Goal: Information Seeking & Learning: Find specific fact

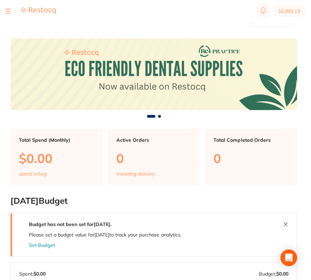
click at [7, 8] on div at bounding box center [8, 11] width 5 height 8
click at [7, 10] on div at bounding box center [8, 11] width 5 height 8
click at [7, 11] on div at bounding box center [8, 11] width 5 height 8
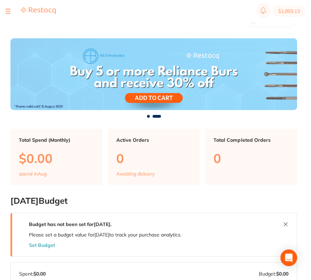
click at [8, 10] on div at bounding box center [8, 11] width 5 height 8
click at [7, 11] on div at bounding box center [8, 11] width 5 height 8
click at [8, 10] on div at bounding box center [8, 11] width 5 height 8
click at [8, 11] on button at bounding box center [8, 11] width 5 height 1
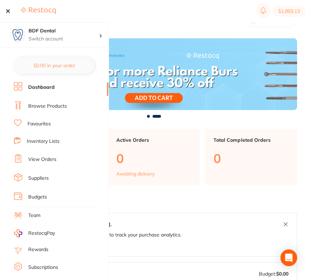
click at [39, 104] on link "Browse Products" at bounding box center [47, 106] width 39 height 7
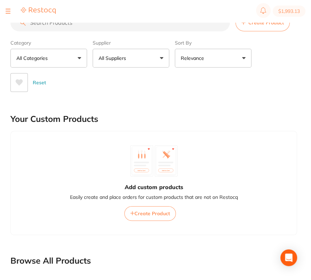
click at [111, 27] on input "search" at bounding box center [119, 22] width 219 height 17
click at [136, 27] on input "search" at bounding box center [119, 22] width 219 height 17
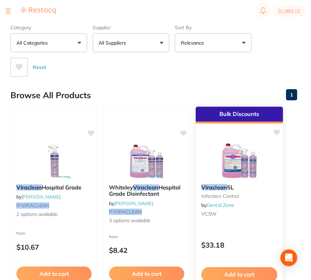
scroll to position [16, 0]
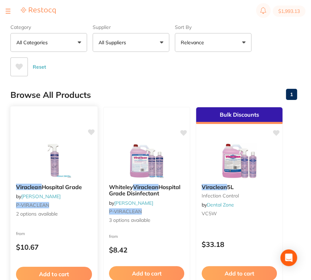
type input "P-VIRACLEAN"
click at [63, 156] on img at bounding box center [54, 160] width 46 height 35
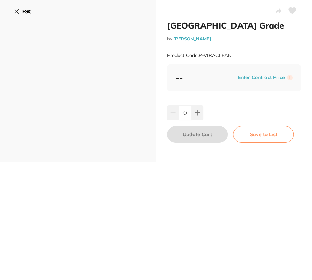
click at [229, 197] on div "Viraclean Hospital Grade by Adam Dental Product Code: P-VIRACLEAN ESC Viraclean…" at bounding box center [156, 140] width 312 height 280
click at [27, 13] on b "ESC" at bounding box center [26, 11] width 9 height 6
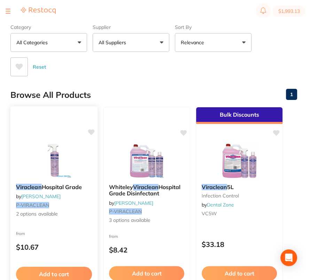
click at [59, 163] on img at bounding box center [54, 160] width 46 height 35
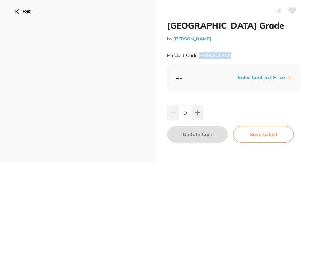
drag, startPoint x: 200, startPoint y: 56, endPoint x: 237, endPoint y: 55, distance: 36.9
click at [237, 55] on div "Product Code: P-VIRACLEAN" at bounding box center [234, 55] width 134 height 17
copy small "P-VIRACLEAN"
click at [21, 13] on button "ESC" at bounding box center [23, 12] width 18 height 12
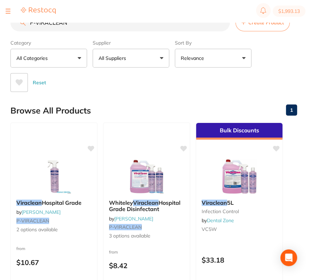
click at [286, 72] on div "Reset" at bounding box center [150, 79] width 281 height 24
click at [222, 23] on input "P-VIRACLEAN" at bounding box center [119, 22] width 219 height 17
click at [275, 49] on div "Category All Categories All Categories infection control Infection Control othe…" at bounding box center [153, 64] width 286 height 55
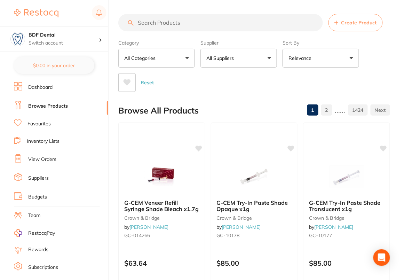
click at [375, 66] on div "Category All Categories All Categories 3D Printing anaesthetic articulating bur…" at bounding box center [254, 64] width 272 height 55
click at [44, 176] on link "Suppliers" at bounding box center [38, 178] width 21 height 7
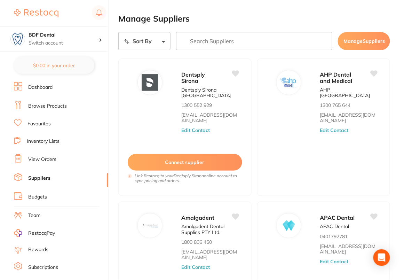
click at [31, 90] on link "Dashboard" at bounding box center [40, 87] width 24 height 7
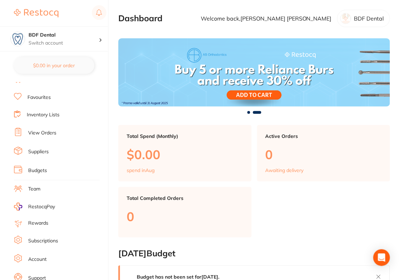
scroll to position [45, 0]
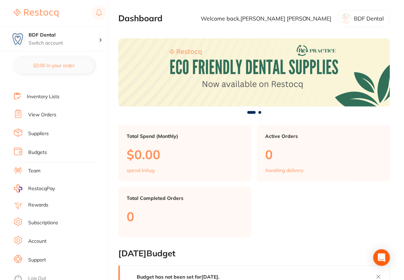
click at [44, 220] on link "Subscriptions" at bounding box center [43, 222] width 30 height 7
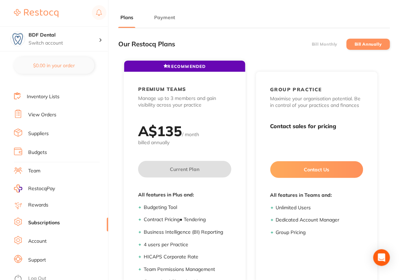
click at [160, 17] on button "Payment" at bounding box center [164, 17] width 25 height 7
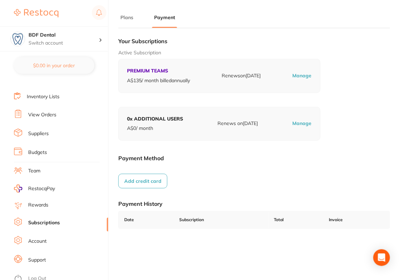
click at [238, 157] on h1 "Payment Method" at bounding box center [254, 157] width 272 height 7
click at [97, 34] on h4 "BDF Dental" at bounding box center [64, 35] width 70 height 7
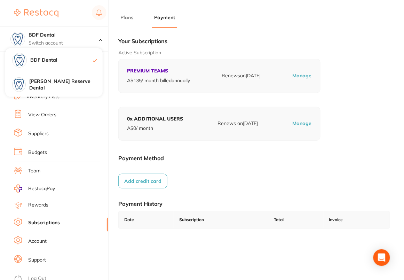
click at [373, 88] on div "Active Subscription PREMIUM TEAMS A$ 135 / month billed annually Renews on 5 Se…" at bounding box center [254, 70] width 272 height 43
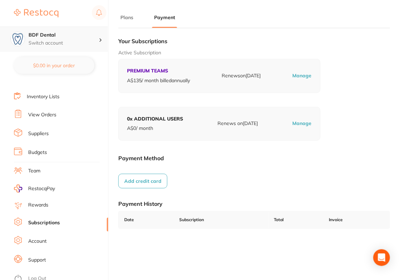
click at [81, 34] on h4 "BDF Dental" at bounding box center [64, 35] width 70 height 7
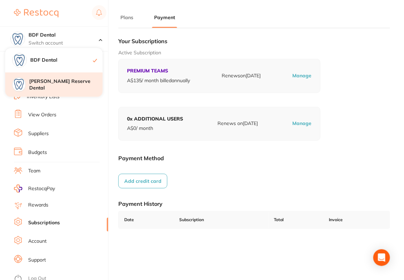
click at [83, 83] on h4 "Logan Reserve Dental" at bounding box center [65, 85] width 73 height 14
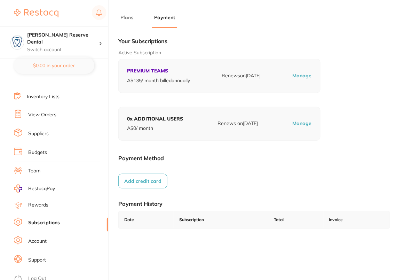
checkbox input "false"
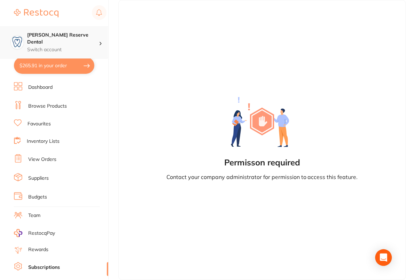
click at [85, 35] on h4 "[PERSON_NAME] Reserve Dental" at bounding box center [62, 39] width 71 height 14
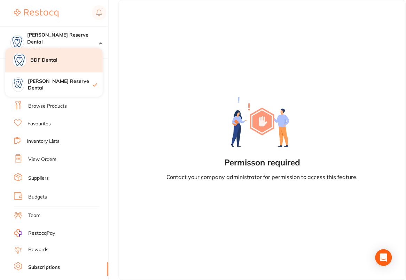
click at [75, 63] on h4 "BDF Dental" at bounding box center [66, 60] width 72 height 7
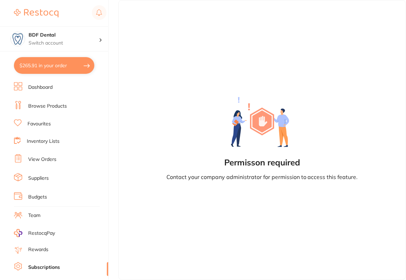
checkbox input "true"
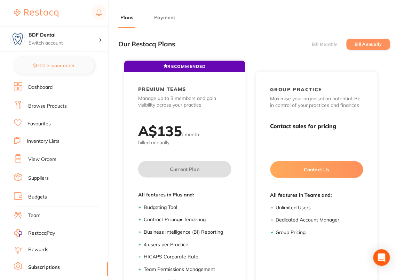
click at [167, 17] on button "Payment" at bounding box center [164, 17] width 25 height 7
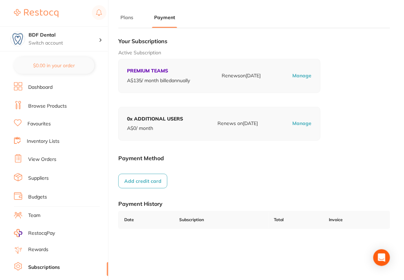
click at [371, 123] on div "Your Subscriptions Active Subscription PREMIUM TEAMS A$ 135 / month billed annu…" at bounding box center [254, 137] width 272 height 206
click at [32, 87] on link "Dashboard" at bounding box center [40, 87] width 24 height 7
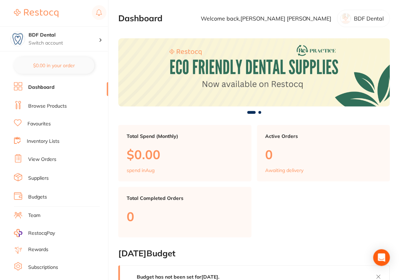
click at [38, 212] on link "Team" at bounding box center [34, 215] width 12 height 7
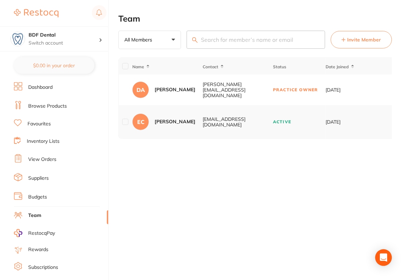
click at [54, 86] on li "Dashboard" at bounding box center [61, 87] width 94 height 10
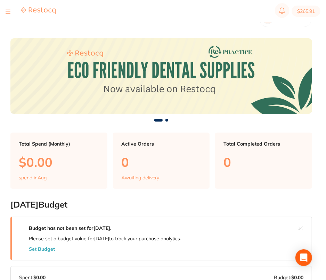
click at [7, 12] on div at bounding box center [8, 11] width 5 height 8
click at [7, 11] on button at bounding box center [8, 11] width 5 height 1
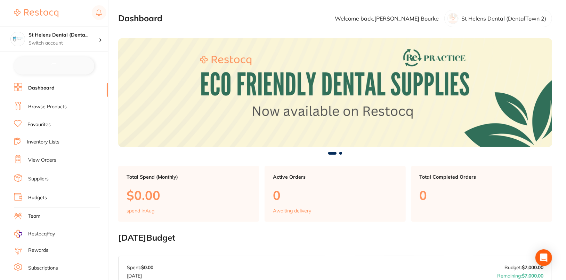
click at [43, 105] on link "Browse Products" at bounding box center [47, 106] width 39 height 7
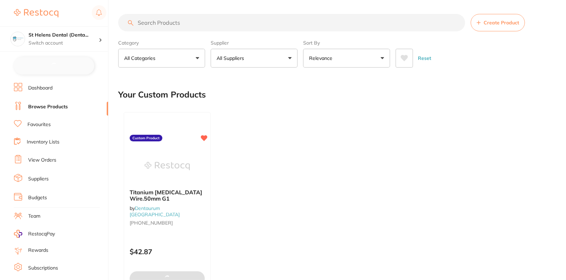
checkbox input "false"
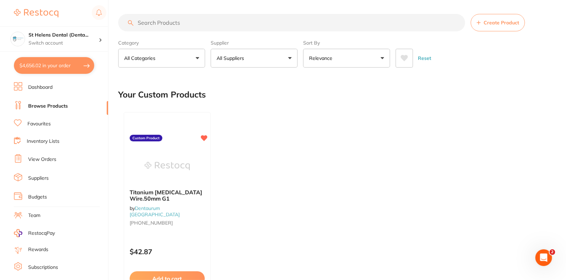
click at [202, 29] on input "search" at bounding box center [291, 22] width 347 height 17
paste input "43644535767359"
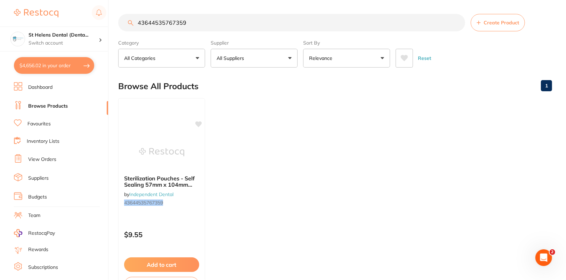
click at [335, 156] on ul "Sterilization Pouches - Self Sealing 57mm x 104mm (Box of 200) ** BUY 5 RECEIVE…" at bounding box center [335, 198] width 434 height 200
click at [323, 132] on ul "Sterilization Pouches - Self Sealing 57mm x 104mm (Box of 200) ** BUY 5 RECEIVE…" at bounding box center [335, 198] width 434 height 200
click at [222, 22] on input "43644535767359" at bounding box center [291, 22] width 347 height 17
click at [230, 29] on input "43644535767359" at bounding box center [291, 22] width 347 height 17
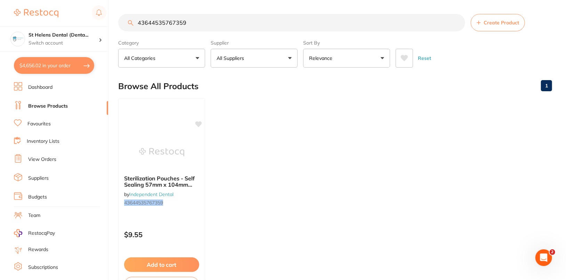
click at [230, 29] on input "43644535767359" at bounding box center [291, 22] width 347 height 17
type input "pouches"
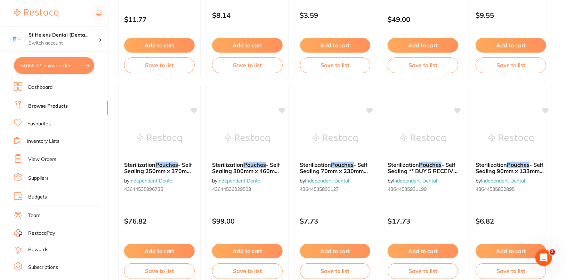
scroll to position [847, 0]
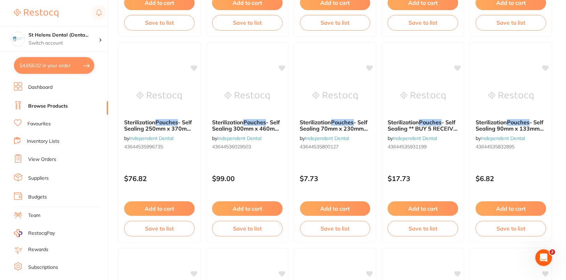
scroll to position [863, 0]
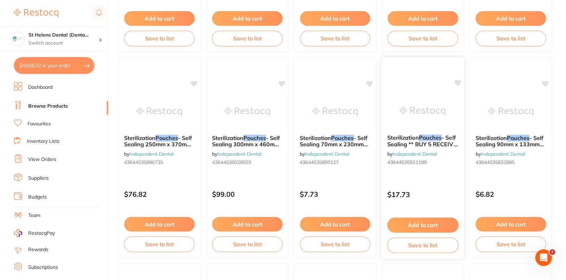
click at [400, 104] on div at bounding box center [423, 111] width 82 height 35
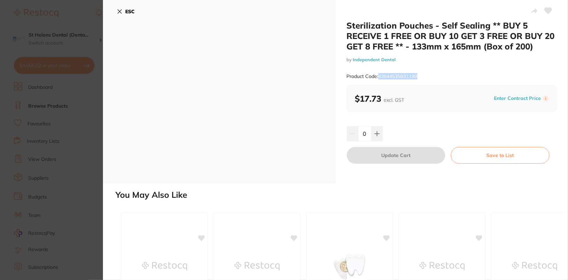
drag, startPoint x: 379, startPoint y: 78, endPoint x: 427, endPoint y: 78, distance: 48.7
click at [427, 78] on div "Product Code: 43644535931199" at bounding box center [452, 76] width 210 height 17
copy small "43644535931199"
click at [46, 136] on section "Sterilization Pouches - Self Sealing ** BUY 5 RECEIVE 1 FREE OR BUY 10 GET 3 FR…" at bounding box center [284, 140] width 568 height 280
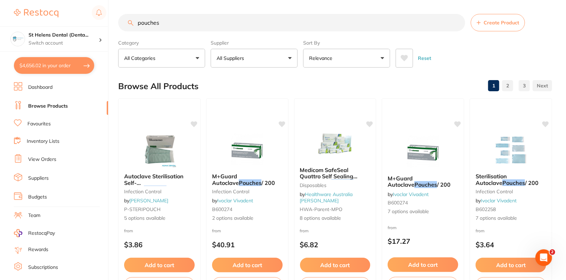
click at [289, 64] on button "All Suppliers" at bounding box center [254, 58] width 87 height 19
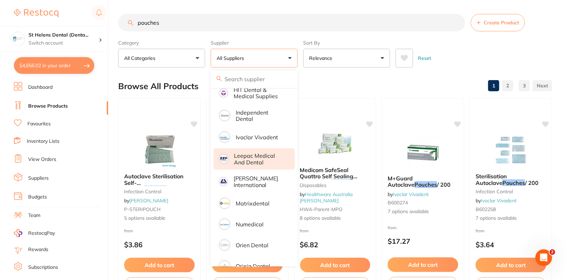
scroll to position [221, 0]
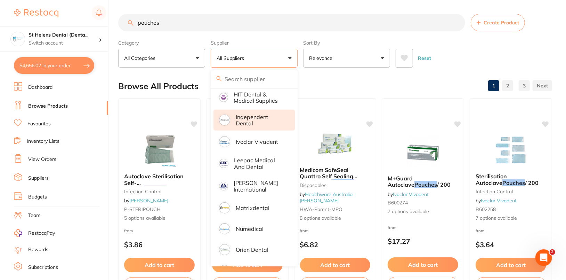
click at [258, 114] on p "Independent Dental" at bounding box center [260, 120] width 49 height 13
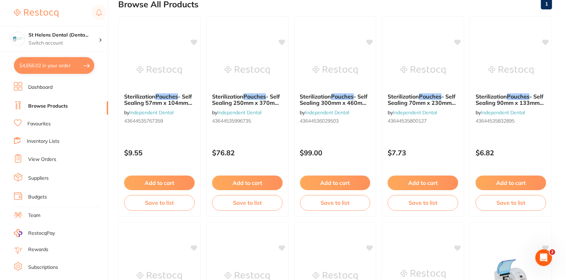
scroll to position [0, 0]
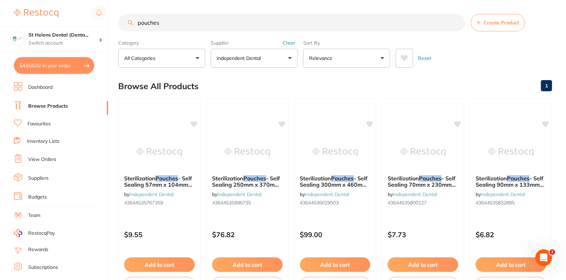
click at [501, 64] on div "Reset" at bounding box center [471, 55] width 151 height 24
click at [368, 56] on button "Relevance" at bounding box center [346, 58] width 87 height 19
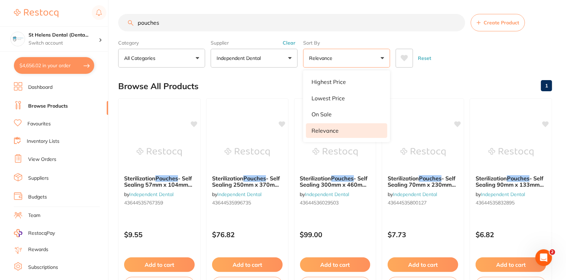
click at [368, 56] on button "Relevance" at bounding box center [346, 58] width 87 height 19
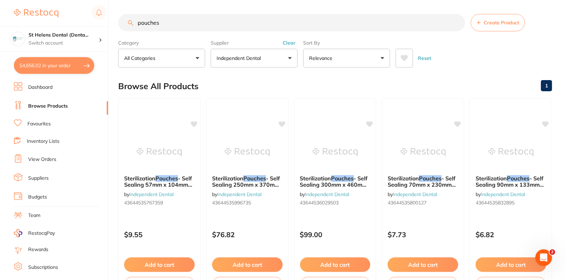
click at [150, 58] on p "All Categories" at bounding box center [141, 58] width 34 height 7
click at [515, 52] on div "Reset" at bounding box center [471, 55] width 151 height 24
click at [40, 82] on li "Dashboard" at bounding box center [61, 87] width 94 height 10
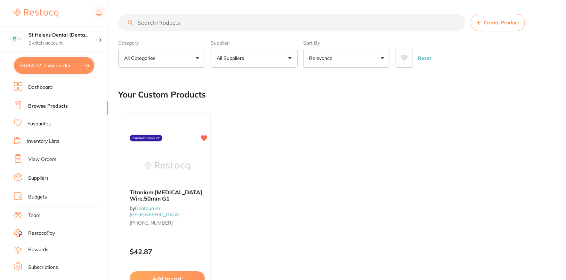
click at [265, 57] on button "All Suppliers" at bounding box center [254, 58] width 87 height 19
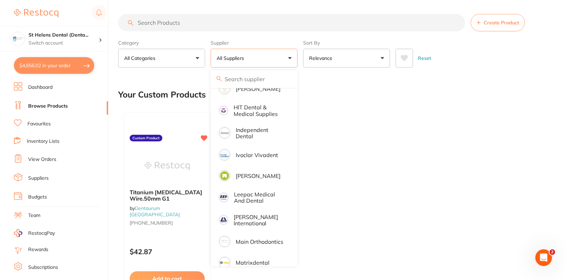
scroll to position [406, 0]
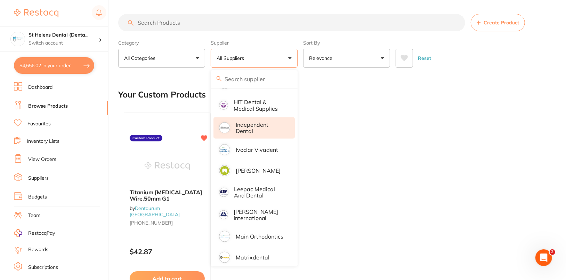
click at [262, 123] on p "Independent Dental" at bounding box center [260, 127] width 49 height 13
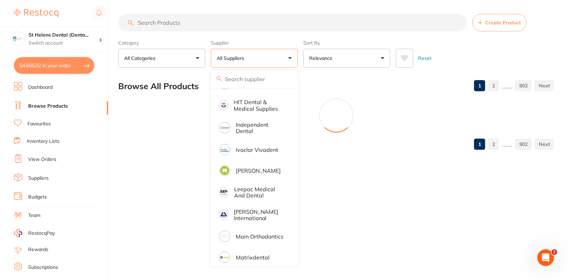
click at [383, 114] on div at bounding box center [336, 115] width 436 height 35
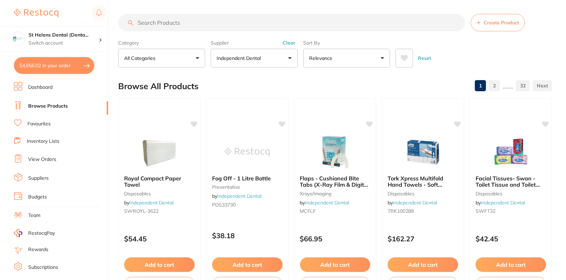
click at [387, 83] on div "Browse All Products 1 2 ...... 32" at bounding box center [335, 85] width 434 height 23
click at [296, 24] on input "search" at bounding box center [291, 22] width 347 height 17
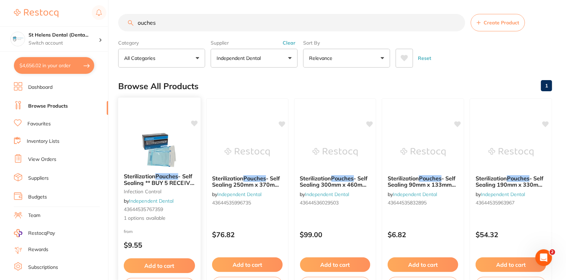
type input "ouches"
click at [172, 162] on img at bounding box center [160, 149] width 46 height 35
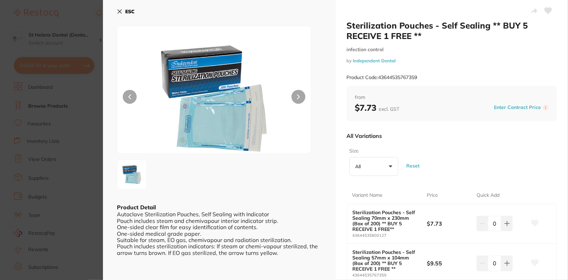
click at [120, 10] on icon at bounding box center [120, 12] width 6 height 6
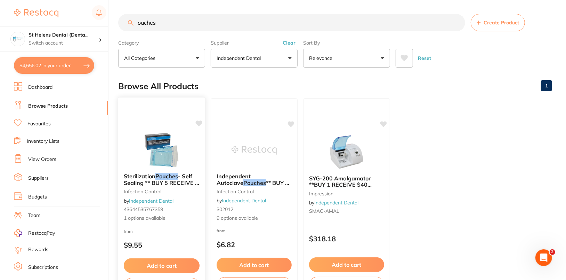
click at [154, 135] on img at bounding box center [162, 149] width 46 height 35
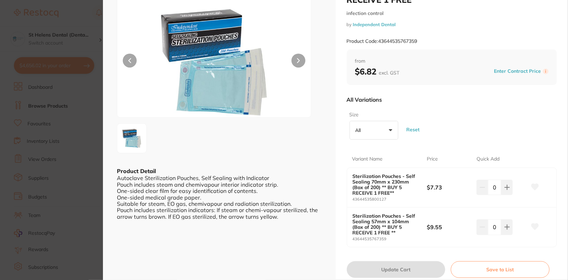
scroll to position [58, 0]
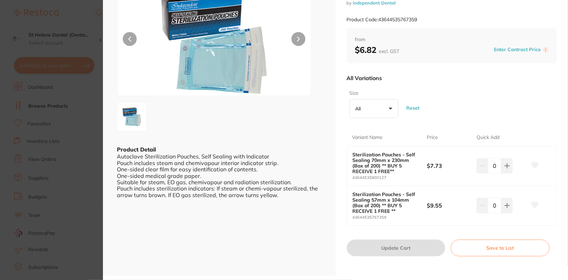
click at [40, 95] on section "Sterilization Pouches - Self Sealing ** BUY 5 RECEIVE 1 FREE ** infection contr…" at bounding box center [284, 140] width 568 height 280
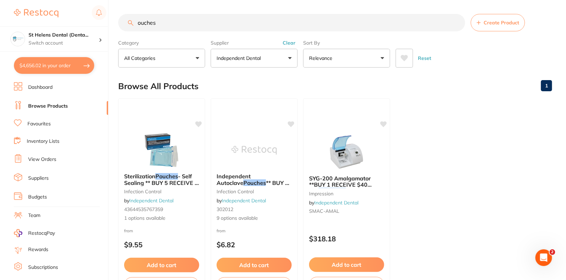
click at [43, 88] on link "Dashboard" at bounding box center [40, 87] width 24 height 7
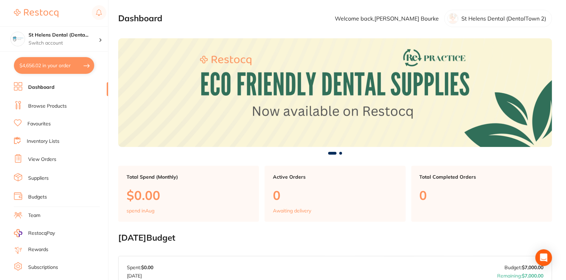
click at [48, 108] on link "Browse Products" at bounding box center [47, 106] width 39 height 7
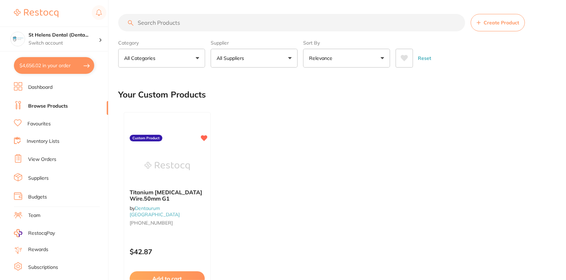
click at [274, 59] on button "All Suppliers" at bounding box center [254, 58] width 87 height 19
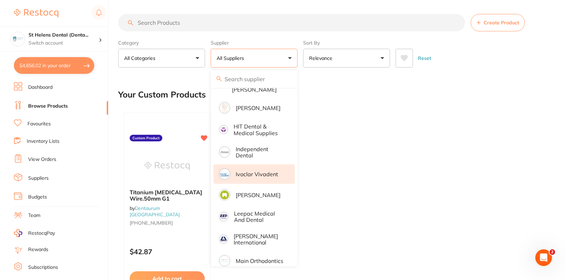
scroll to position [390, 0]
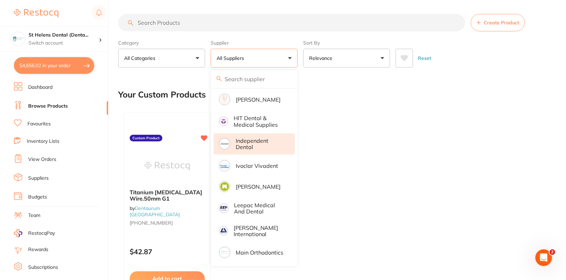
click at [262, 133] on li "Independent Dental" at bounding box center [254, 143] width 81 height 21
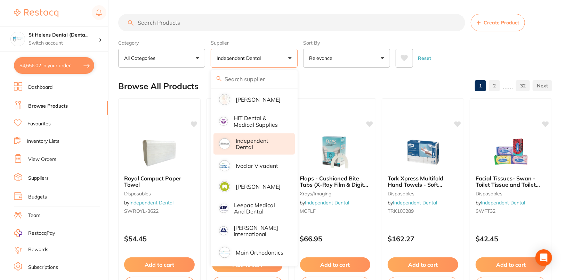
click at [481, 62] on div "Reset" at bounding box center [471, 55] width 151 height 24
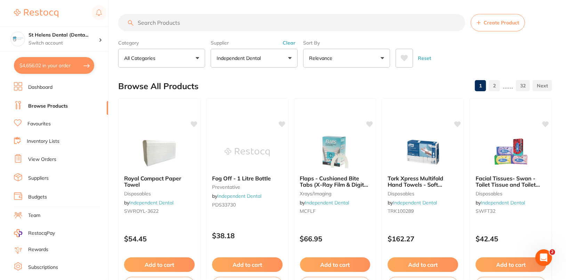
scroll to position [0, 0]
click at [257, 26] on input "search" at bounding box center [291, 22] width 347 height 17
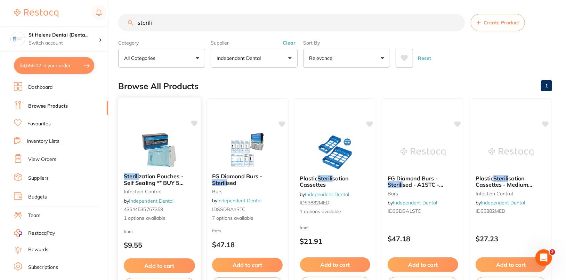
type input "sterili"
click at [154, 159] on img at bounding box center [160, 149] width 46 height 35
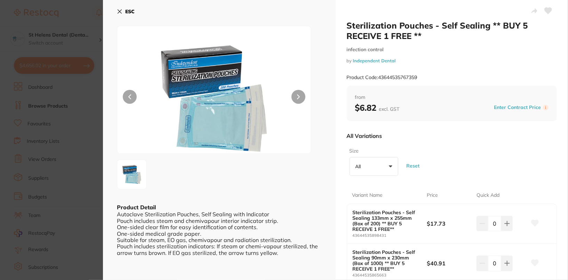
click at [126, 10] on b "ESC" at bounding box center [129, 11] width 9 height 6
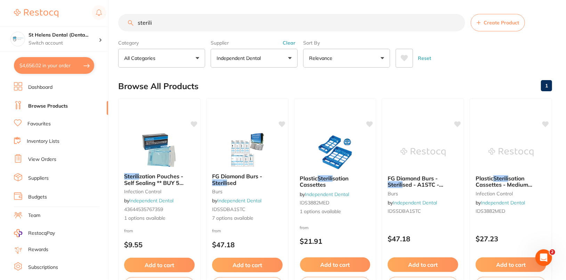
click at [521, 65] on div "Reset" at bounding box center [471, 55] width 151 height 24
click at [56, 86] on li "Dashboard" at bounding box center [61, 87] width 94 height 10
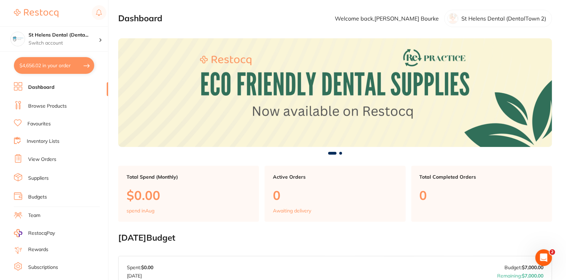
click at [53, 105] on link "Browse Products" at bounding box center [47, 106] width 39 height 7
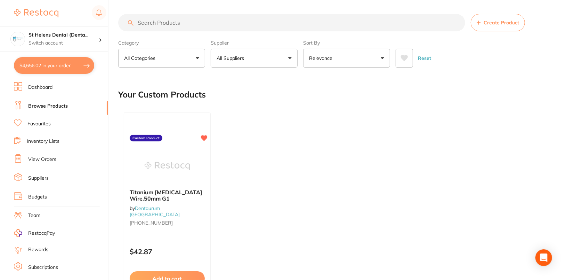
click at [281, 20] on input "search" at bounding box center [291, 22] width 347 height 17
click at [278, 67] on button "All Suppliers" at bounding box center [254, 58] width 87 height 19
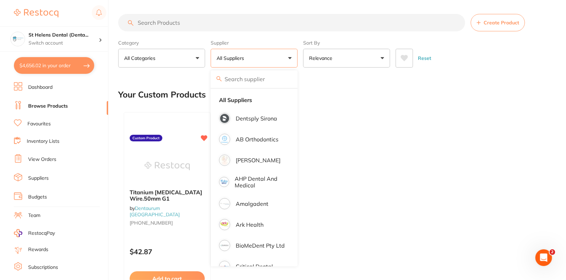
click at [278, 64] on button "All Suppliers" at bounding box center [254, 58] width 87 height 19
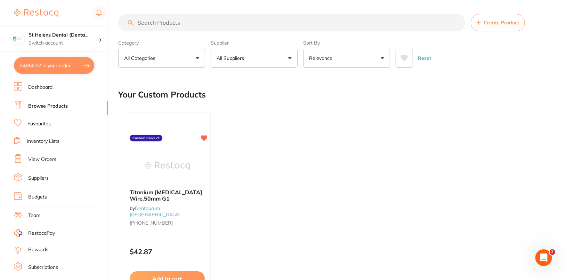
click at [278, 64] on button "All Suppliers" at bounding box center [254, 58] width 87 height 19
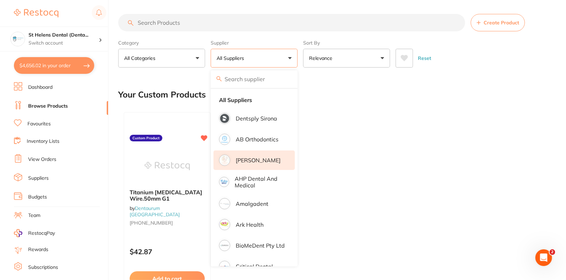
click at [256, 160] on p "[PERSON_NAME]" at bounding box center [258, 160] width 45 height 6
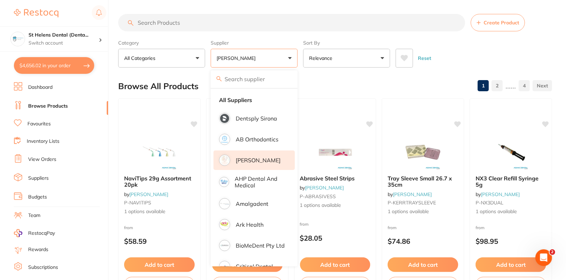
click at [357, 78] on div "Browse All Products 1 2 ...... 4" at bounding box center [335, 85] width 434 height 23
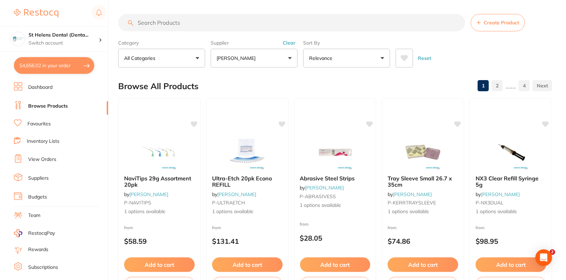
click at [221, 19] on input "search" at bounding box center [291, 22] width 347 height 17
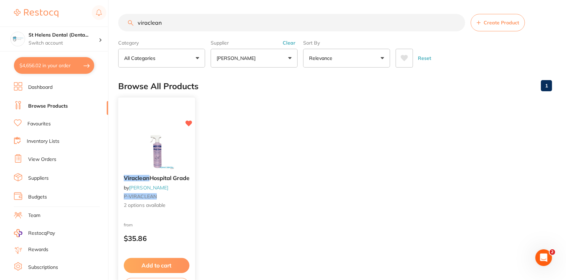
type input "viraclean"
click at [142, 125] on div "Viraclean Hospital Grade by Adam Dental P-VIRACLEAN 2 options available from $3…" at bounding box center [157, 198] width 78 height 202
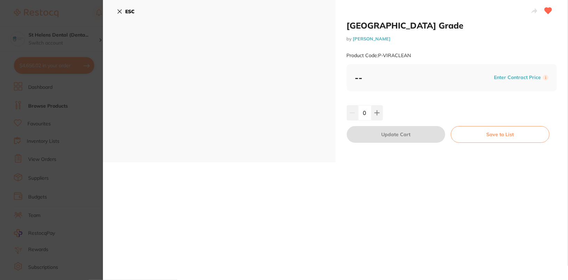
click at [131, 12] on b "ESC" at bounding box center [129, 11] width 9 height 6
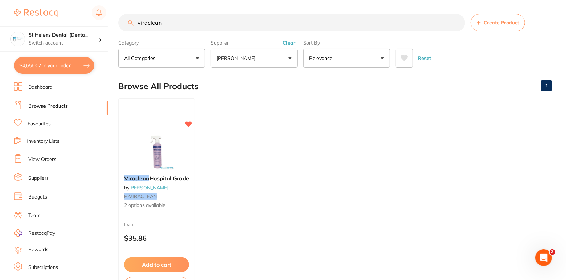
click at [348, 147] on ul "Viraclean Hospital Grade by Adam Dental P-VIRACLEAN 2 options available from $3…" at bounding box center [335, 198] width 434 height 200
click at [293, 44] on button "Clear" at bounding box center [289, 43] width 17 height 6
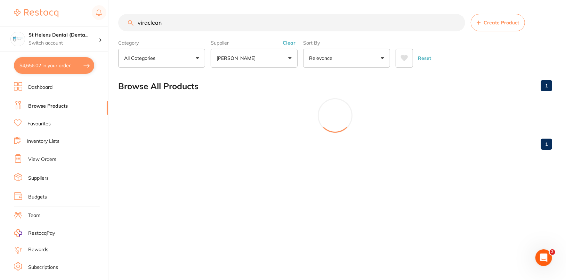
click at [448, 24] on input "viraclean" at bounding box center [291, 22] width 347 height 17
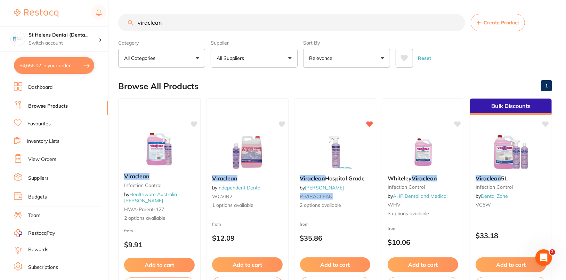
click at [456, 21] on input "viraclean" at bounding box center [291, 22] width 347 height 17
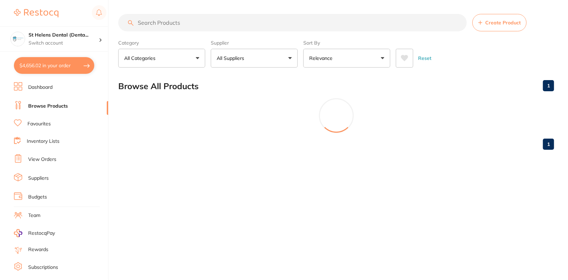
click at [348, 20] on input "search" at bounding box center [292, 22] width 349 height 17
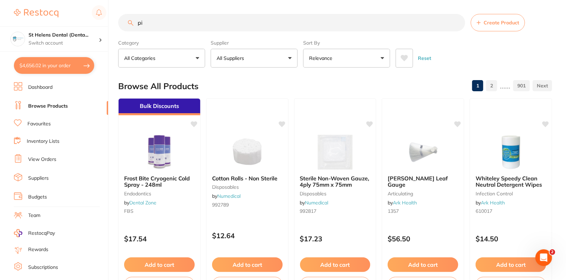
type input "p"
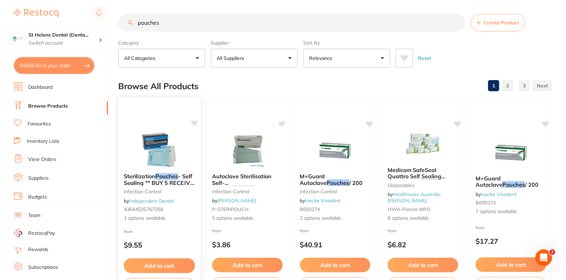
type input "pouches"
click at [144, 123] on div "Sterilization Pouches - Self Sealing ** BUY 5 RECEIVE 1 FREE ** infection contr…" at bounding box center [159, 198] width 83 height 202
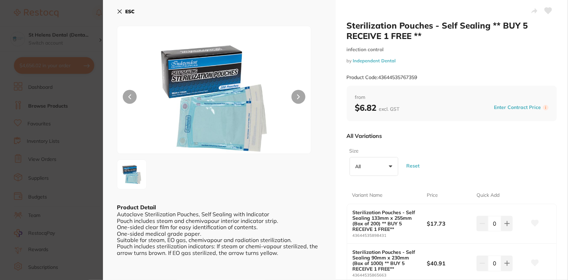
click at [131, 12] on b "ESC" at bounding box center [129, 11] width 9 height 6
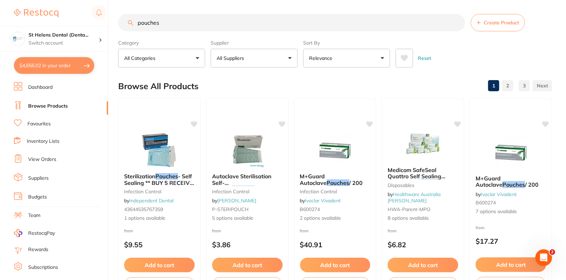
click at [329, 90] on div "Browse All Products 1 2 3" at bounding box center [335, 85] width 434 height 23
click at [194, 124] on icon at bounding box center [194, 123] width 7 height 6
click at [303, 76] on div "Browse All Products 1 2 3" at bounding box center [335, 85] width 434 height 23
click at [170, 167] on div "Sterilization Pouches - Self Sealing ** BUY 5 RECEIVE 1 FREE ** infection contr…" at bounding box center [159, 197] width 82 height 60
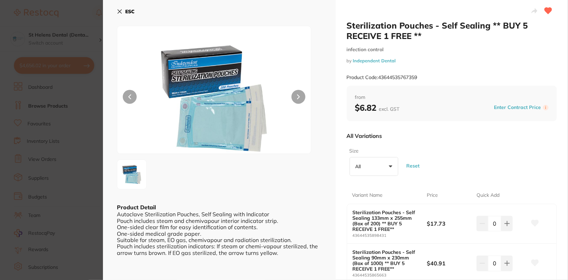
click at [451, 50] on small "infection control" at bounding box center [452, 50] width 210 height 6
drag, startPoint x: 378, startPoint y: 78, endPoint x: 438, endPoint y: 79, distance: 59.5
click at [438, 79] on div "Product Code: 43644535767359" at bounding box center [452, 77] width 210 height 17
copy small "43644535767359"
click at [127, 13] on b "ESC" at bounding box center [129, 11] width 9 height 6
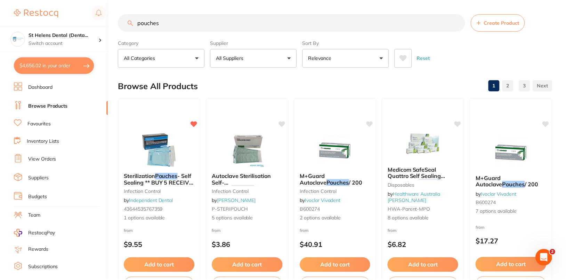
scroll to position [4, 0]
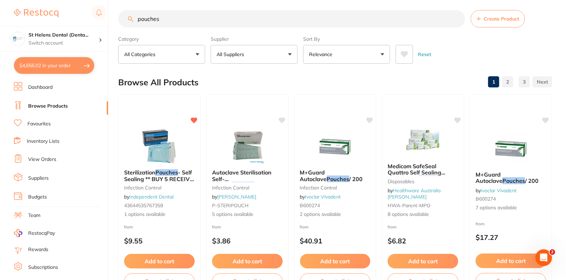
click at [334, 82] on div "Browse All Products 1 2 3" at bounding box center [335, 82] width 434 height 23
click at [142, 137] on img at bounding box center [160, 145] width 46 height 35
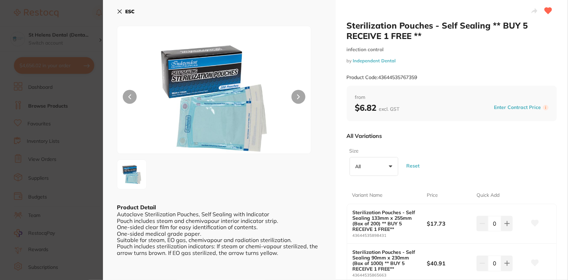
click at [129, 10] on b "ESC" at bounding box center [129, 11] width 9 height 6
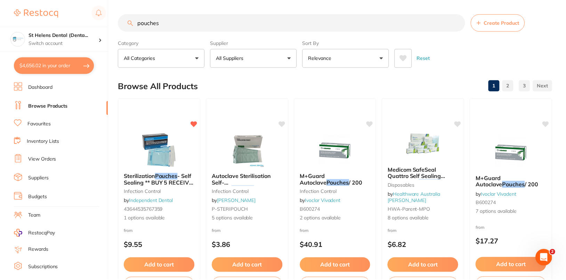
scroll to position [4, 0]
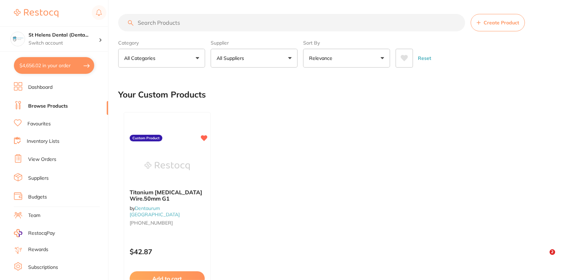
click at [223, 26] on input "search" at bounding box center [291, 22] width 347 height 17
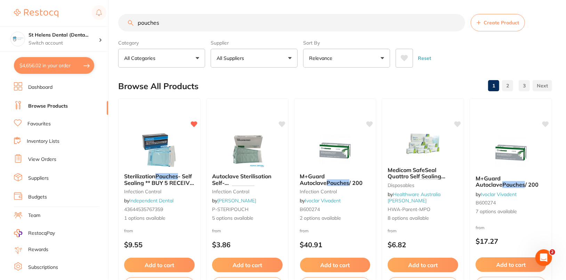
click at [315, 35] on section "pouches Create Product Category All Categories All Categories disposables Dispo…" at bounding box center [335, 41] width 434 height 54
click at [310, 23] on input "pouches" at bounding box center [291, 22] width 347 height 17
paste input "IDSSP133x255"
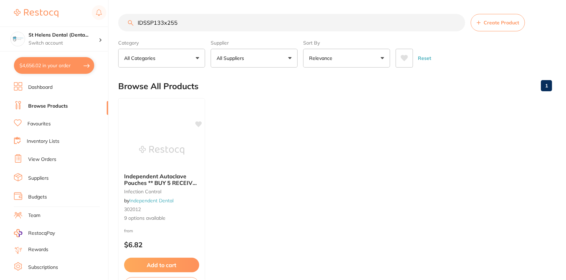
click at [150, 24] on input "IDSSP133x255" at bounding box center [291, 22] width 347 height 17
click at [269, 120] on ul "Independent Autoclave Pouches ** BUY 5 RECEIVE 1 FREE OR BUY 10 GET 3 FREE OR B…" at bounding box center [335, 198] width 434 height 200
click at [156, 127] on div "Independent Autoclave Pouches ** BUY 5 RECEIVE 1 FREE OR BUY 10 GET 3 FREE OR B…" at bounding box center [162, 198] width 88 height 202
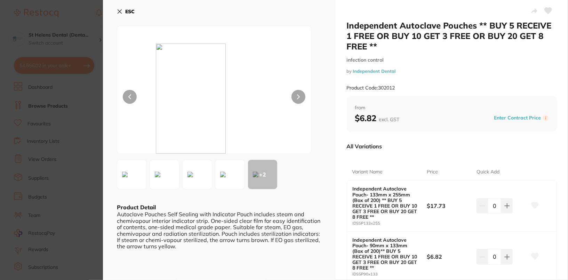
click at [123, 12] on button "ESC" at bounding box center [126, 12] width 18 height 12
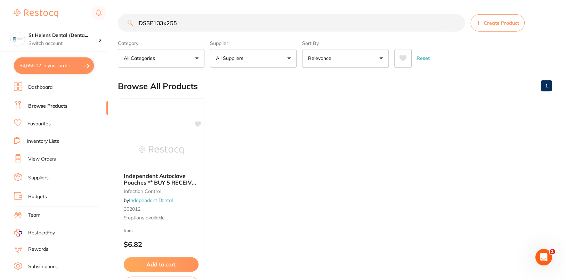
scroll to position [4, 0]
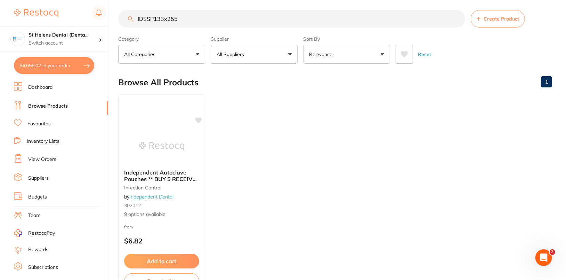
click at [202, 19] on input "IDSSP133x255" at bounding box center [291, 18] width 347 height 17
paste input "P-STERIPOUCH"
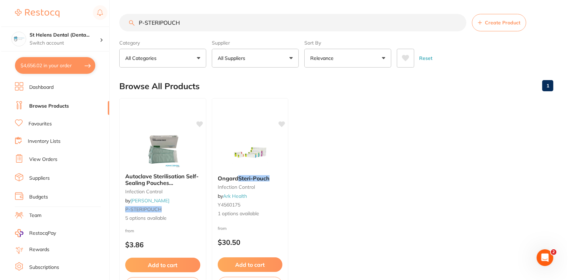
scroll to position [0, 0]
click at [179, 141] on img at bounding box center [162, 149] width 46 height 35
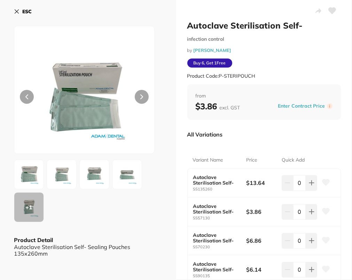
click at [20, 12] on button "ESC" at bounding box center [23, 12] width 18 height 12
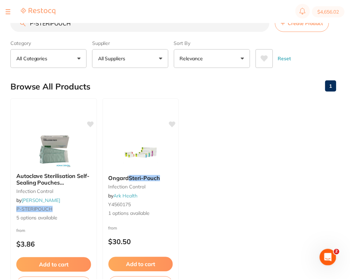
scroll to position [4, 0]
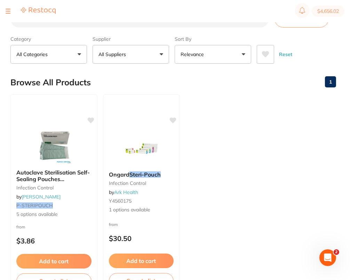
drag, startPoint x: 265, startPoint y: 96, endPoint x: 257, endPoint y: 86, distance: 12.7
click at [265, 96] on ul "Autoclave Sterilisation Self-Sealing Pouches 57x130mm infection control by [PER…" at bounding box center [173, 194] width 326 height 200
click at [98, 22] on input "P-STERIPOUCH" at bounding box center [139, 18] width 258 height 17
paste input "DTS"
type input "P-STERIPOUCHDTS"
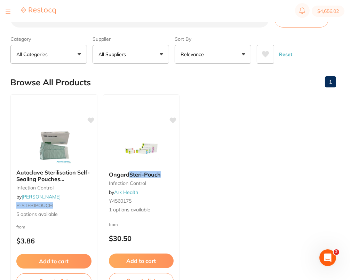
scroll to position [0, 0]
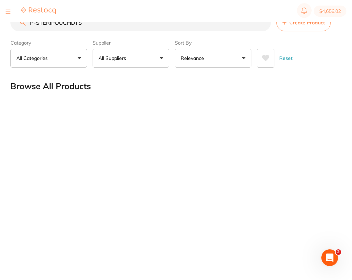
click at [115, 27] on input "P-STERIPOUCHDTS" at bounding box center [140, 22] width 260 height 17
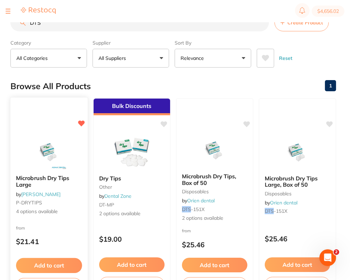
click at [41, 147] on img at bounding box center [49, 151] width 46 height 35
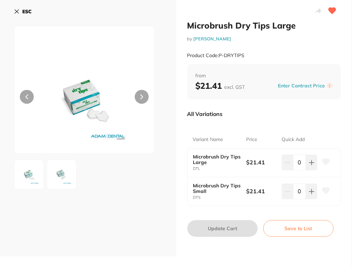
click at [323, 189] on icon at bounding box center [325, 190] width 7 height 6
click at [94, 22] on div "ESC" at bounding box center [88, 16] width 148 height 20
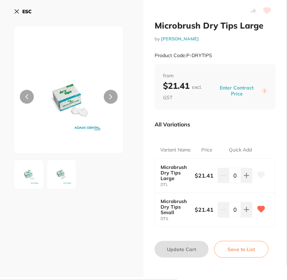
click at [29, 13] on b "ESC" at bounding box center [26, 11] width 9 height 6
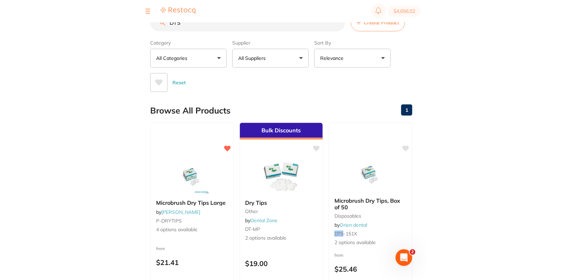
scroll to position [4, 0]
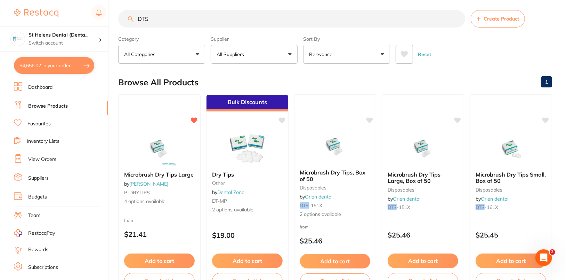
click at [206, 19] on input "DTS" at bounding box center [291, 18] width 347 height 17
click at [208, 20] on input "DTS" at bounding box center [291, 18] width 347 height 17
paste input "SS90230"
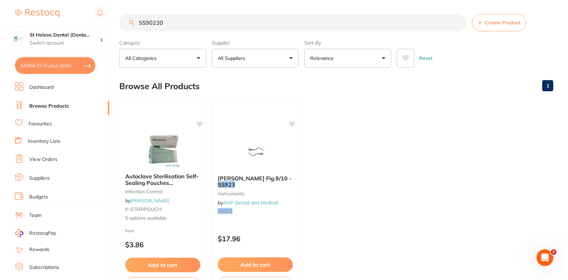
scroll to position [0, 0]
type input "SS90230"
click at [179, 133] on img at bounding box center [162, 149] width 46 height 35
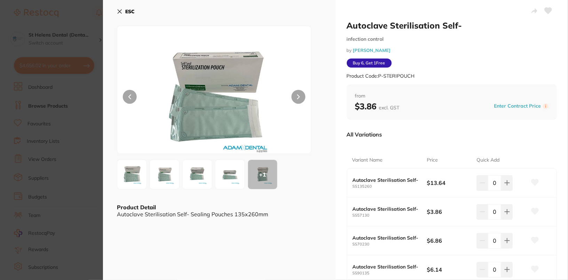
click at [37, 101] on section "Autoclave Sterilisation Self- infection control by [PERSON_NAME] Product Code: …" at bounding box center [284, 140] width 568 height 280
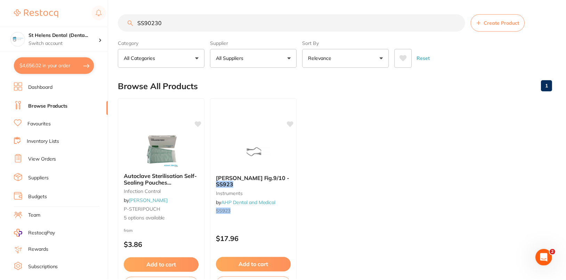
scroll to position [4, 0]
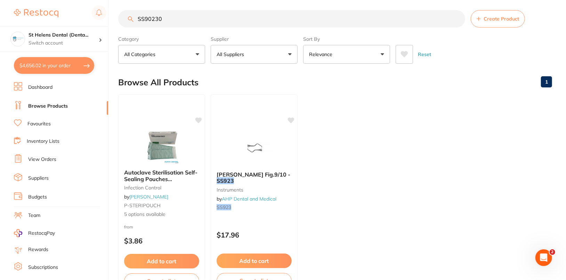
click at [38, 93] on ul "Dashboard Browse Products Favourites Inventory Lists View Orders Suppliers Budg…" at bounding box center [61, 202] width 94 height 240
click at [40, 89] on link "Dashboard" at bounding box center [40, 87] width 24 height 7
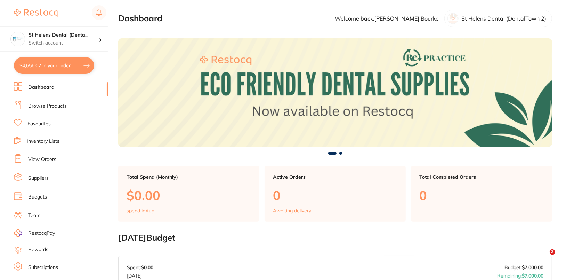
click at [40, 107] on link "Browse Products" at bounding box center [47, 106] width 39 height 7
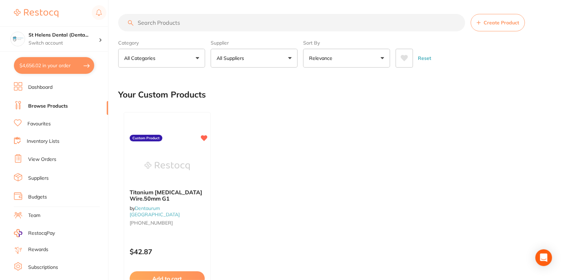
click at [212, 18] on input "search" at bounding box center [291, 22] width 347 height 17
click at [169, 19] on input "search" at bounding box center [291, 22] width 347 height 17
paste input "SS90230"
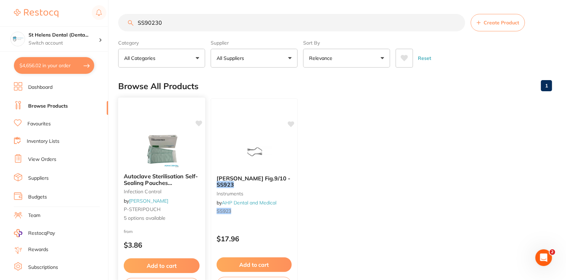
type input "SS90230"
click at [153, 131] on div "Autoclave Sterilisation Self-Sealing Pouches 57x130mm infection control by [PER…" at bounding box center [162, 198] width 88 height 202
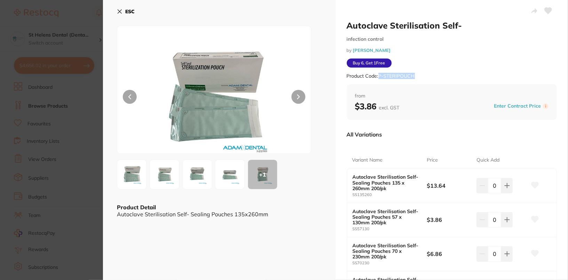
drag, startPoint x: 379, startPoint y: 76, endPoint x: 424, endPoint y: 77, distance: 44.9
click at [424, 77] on div "Product Code: P-STERIPOUCH" at bounding box center [452, 75] width 210 height 17
copy small "P-STERIPOUCH"
click at [46, 121] on section "Autoclave Sterilisation Self- infection control by [PERSON_NAME] Product Code: …" at bounding box center [284, 140] width 568 height 280
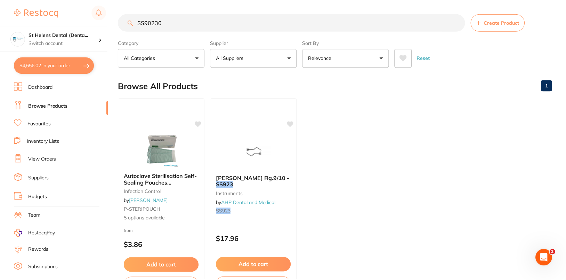
scroll to position [4, 0]
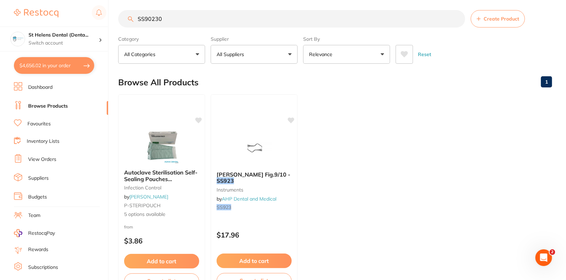
click at [48, 89] on link "Dashboard" at bounding box center [40, 87] width 24 height 7
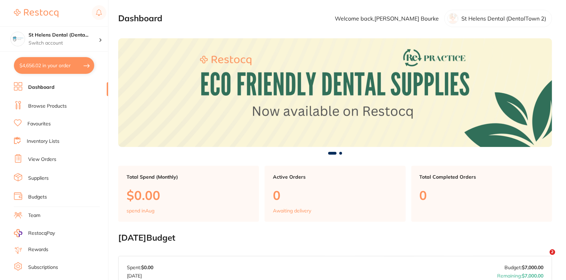
click at [47, 108] on link "Browse Products" at bounding box center [47, 106] width 39 height 7
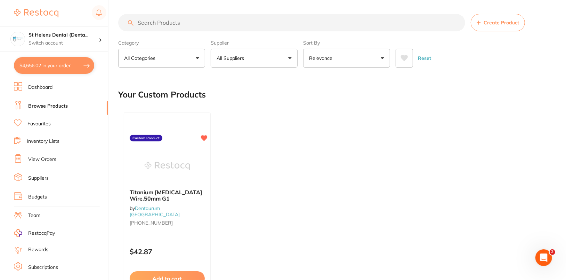
click at [190, 21] on input "search" at bounding box center [291, 22] width 347 height 17
paste input "Autoclave Sterilisation Self-Sealing Pouches 135 x 260mm 200/pk"
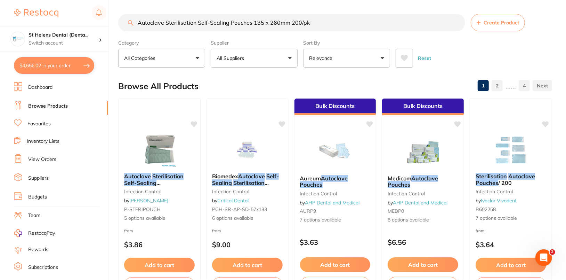
drag, startPoint x: 318, startPoint y: 23, endPoint x: 242, endPoint y: 14, distance: 75.6
click at [242, 14] on input "Autoclave Sterilisation Self-Sealing Pouches 135 x 260mm 200/pk" at bounding box center [291, 22] width 347 height 17
type input "Autoclave Sterilisation Self-Sealing Pouches 135 x 260mm 200/pk"
click at [143, 153] on img at bounding box center [160, 149] width 46 height 35
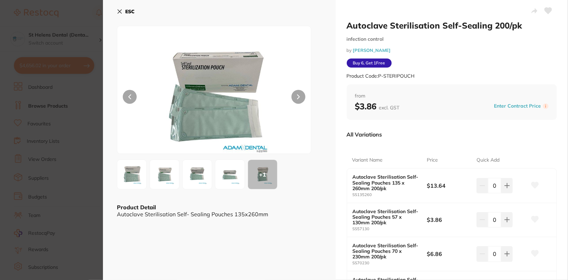
click at [468, 58] on div "Autoclave Sterilisation Self-Sealing 200/pk infection control by Adam Dental Bu…" at bounding box center [452, 52] width 210 height 64
click at [547, 12] on icon at bounding box center [548, 11] width 7 height 6
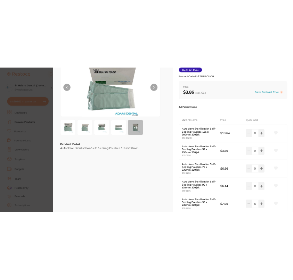
scroll to position [58, 0]
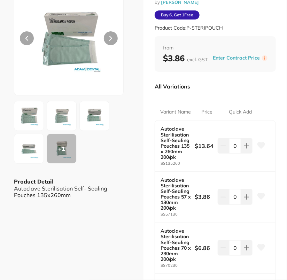
drag, startPoint x: 38, startPoint y: 250, endPoint x: 20, endPoint y: 259, distance: 19.9
click at [38, 250] on div "ESC + 1 Product Detail Autoclave Sterilisation Self- Sealing Pouches 135x260mm" at bounding box center [71, 184] width 143 height 484
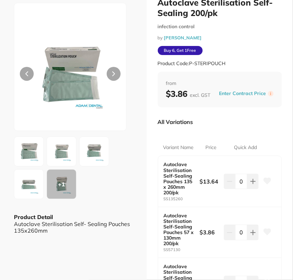
scroll to position [0, 0]
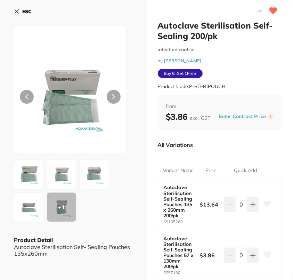
click at [84, 10] on div "ESC" at bounding box center [73, 16] width 119 height 20
click at [29, 13] on b "ESC" at bounding box center [26, 11] width 9 height 6
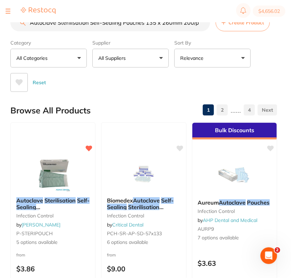
click at [203, 22] on input "Autoclave Sterilisation Self-Sealing Pouches 135 x 260mm 200/pk" at bounding box center [110, 22] width 200 height 17
click at [140, 27] on input "search" at bounding box center [110, 22] width 200 height 17
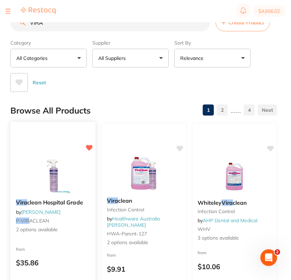
click at [73, 178] on img at bounding box center [53, 175] width 46 height 35
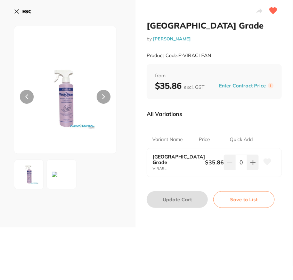
click at [266, 160] on icon at bounding box center [268, 161] width 8 height 7
click at [148, 242] on div "Viraclean Hospital Grade by Adam Dental Product Code: P-VIRACLEAN ESC Viraclean…" at bounding box center [146, 140] width 293 height 280
click at [122, 14] on div "ESC" at bounding box center [68, 16] width 108 height 20
click at [21, 13] on button "ESC" at bounding box center [23, 12] width 18 height 12
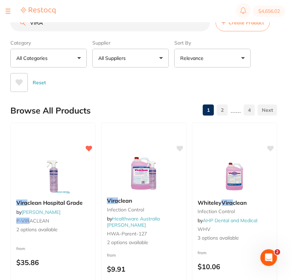
click at [113, 27] on input "VIRA" at bounding box center [110, 22] width 200 height 17
click at [7, 10] on div at bounding box center [8, 11] width 5 height 8
click at [7, 12] on div at bounding box center [8, 11] width 5 height 8
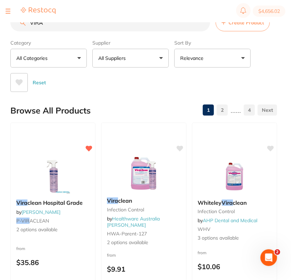
click at [8, 11] on button at bounding box center [8, 11] width 5 height 1
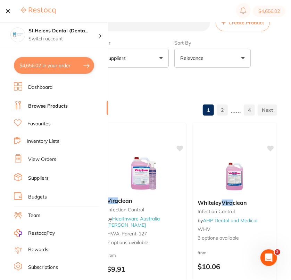
click at [177, 33] on section "VIRA Create Product Category All Categories All Categories CAD/CAM crown & brid…" at bounding box center [143, 53] width 267 height 78
click at [141, 25] on input "VIRA" at bounding box center [110, 22] width 200 height 17
click at [9, 11] on button at bounding box center [8, 11] width 5 height 1
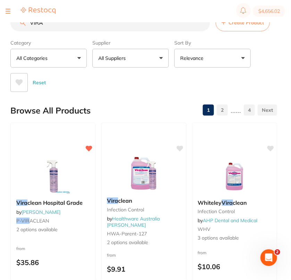
click at [116, 27] on input "VIRA" at bounding box center [110, 22] width 200 height 17
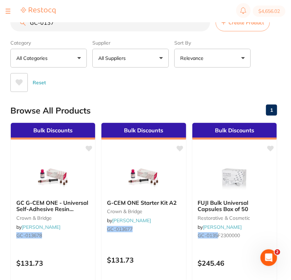
type input "GC-0137"
click at [136, 62] on button "All Suppliers" at bounding box center [131, 58] width 77 height 19
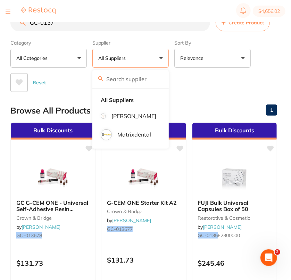
click at [226, 88] on div "Reset" at bounding box center [141, 79] width 262 height 24
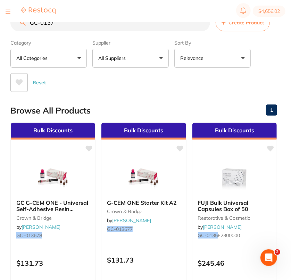
click at [202, 24] on input "GC-0137" at bounding box center [110, 22] width 200 height 17
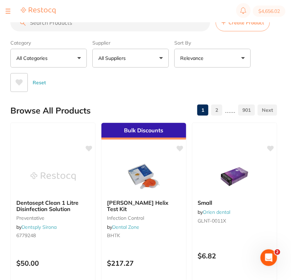
click at [73, 24] on input "search" at bounding box center [110, 22] width 200 height 17
paste input "UDT0168"
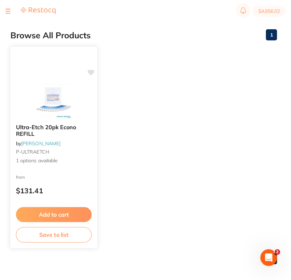
scroll to position [78, 0]
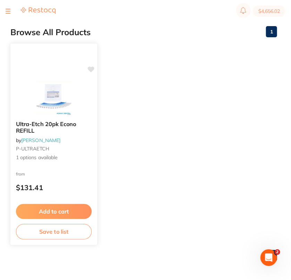
type input "UDT0168"
click at [48, 100] on img at bounding box center [54, 97] width 46 height 35
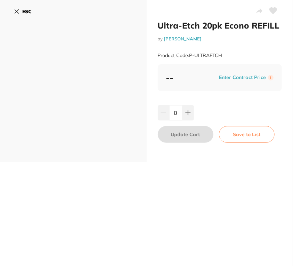
click at [103, 147] on div "ESC" at bounding box center [73, 81] width 147 height 162
click at [21, 11] on button "ESC" at bounding box center [23, 12] width 18 height 12
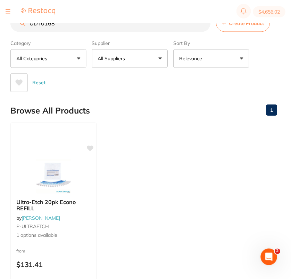
scroll to position [78, 0]
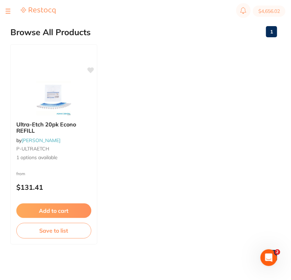
click at [195, 48] on ul "Ultra-Etch 20pk Econo REFILL by Adam Dental P-ULTRAETCH 1 options available fro…" at bounding box center [143, 144] width 267 height 200
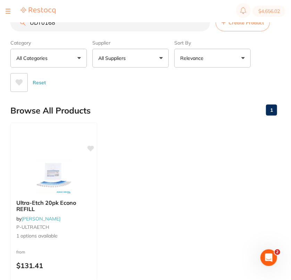
click at [145, 65] on button "All Suppliers" at bounding box center [131, 58] width 77 height 19
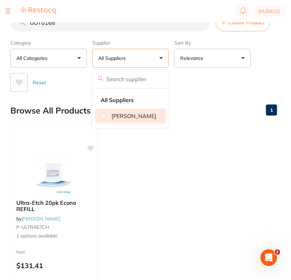
click at [139, 112] on li "[PERSON_NAME]" at bounding box center [130, 116] width 71 height 15
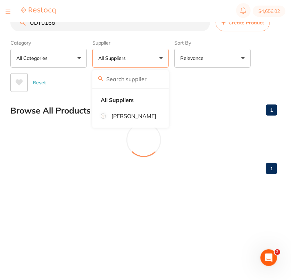
click at [209, 88] on div "Reset" at bounding box center [141, 79] width 262 height 24
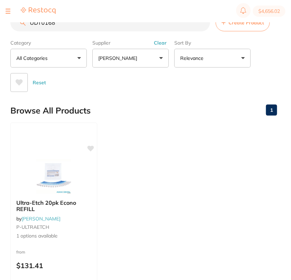
click at [188, 78] on div "Reset" at bounding box center [141, 79] width 262 height 24
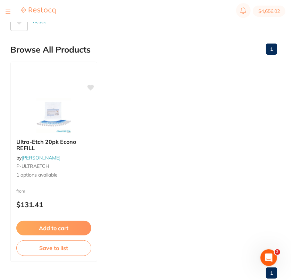
scroll to position [67, 0]
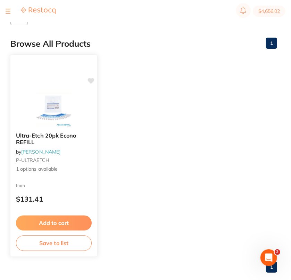
click at [72, 96] on img at bounding box center [54, 108] width 46 height 35
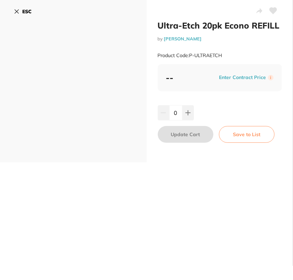
click at [28, 8] on button "ESC" at bounding box center [23, 12] width 18 height 12
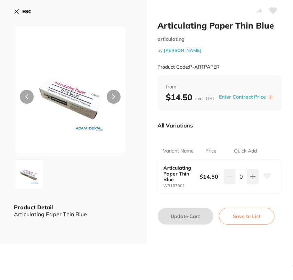
click at [21, 11] on button "ESC" at bounding box center [23, 12] width 18 height 12
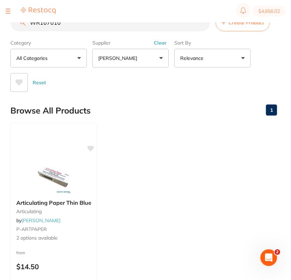
click at [116, 26] on input "WR107010" at bounding box center [110, 22] width 200 height 17
paste input "SPPP1"
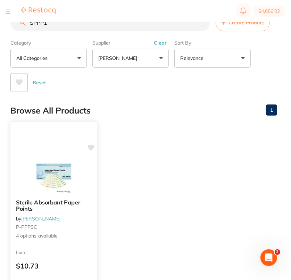
click at [48, 183] on img at bounding box center [54, 175] width 46 height 35
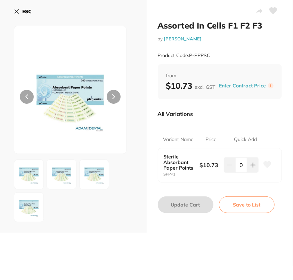
click at [269, 162] on icon at bounding box center [267, 164] width 7 height 6
click at [221, 231] on div "Assorted In Cells F1 F2 F3 by Adam Dental Product Code: P-PPPSC from $10.73 exc…" at bounding box center [220, 116] width 147 height 232
click at [30, 13] on b "ESC" at bounding box center [26, 11] width 9 height 6
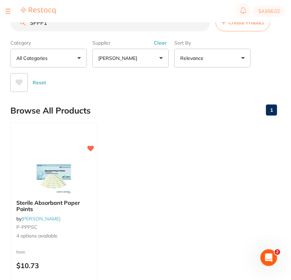
click at [93, 24] on input "SPPP1" at bounding box center [110, 22] width 200 height 17
click at [39, 162] on img at bounding box center [54, 175] width 46 height 35
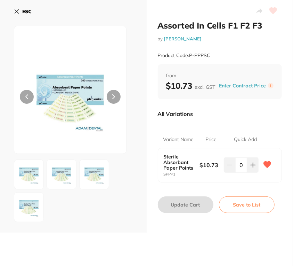
click at [29, 9] on b "ESC" at bounding box center [26, 11] width 9 height 6
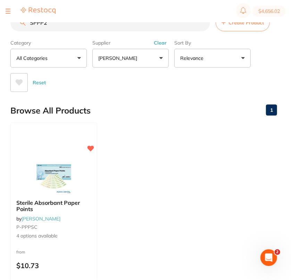
click at [141, 89] on div "Reset" at bounding box center [141, 79] width 262 height 24
click at [151, 111] on div "Browse All Products 1" at bounding box center [143, 110] width 267 height 23
click at [130, 24] on input "SPPP2" at bounding box center [110, 22] width 200 height 17
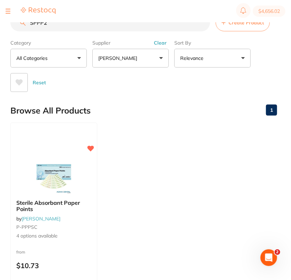
paste input "DY-PG1305-1"
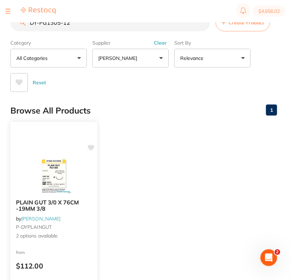
click at [44, 178] on img at bounding box center [54, 175] width 46 height 35
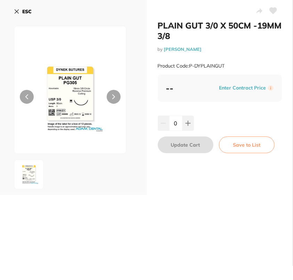
click at [26, 14] on b "ESC" at bounding box center [26, 11] width 9 height 6
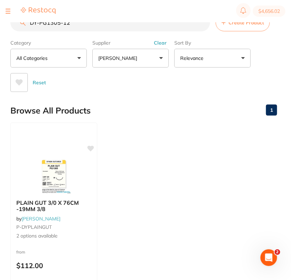
click at [94, 25] on input "DY-PG1305-12" at bounding box center [110, 22] width 200 height 17
click at [104, 28] on input "DY-PG1305-12" at bounding box center [110, 22] width 200 height 17
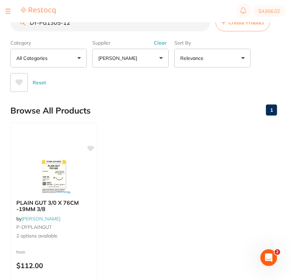
click at [104, 28] on input "DY-PG1305-12" at bounding box center [110, 22] width 200 height 17
paste input "CPNWNS75"
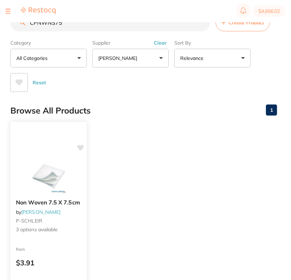
click at [46, 165] on img at bounding box center [49, 175] width 46 height 35
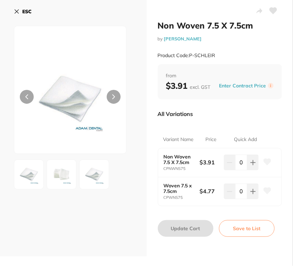
drag, startPoint x: 266, startPoint y: 160, endPoint x: 272, endPoint y: 160, distance: 5.9
click at [266, 160] on icon at bounding box center [267, 162] width 7 height 6
click at [135, 58] on div "ESC" at bounding box center [73, 128] width 147 height 256
click at [31, 13] on b "ESC" at bounding box center [26, 11] width 9 height 6
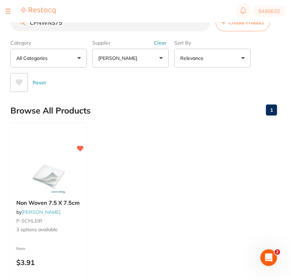
click at [112, 28] on input "CPNWNS75" at bounding box center [110, 22] width 200 height 17
paste input "PT702"
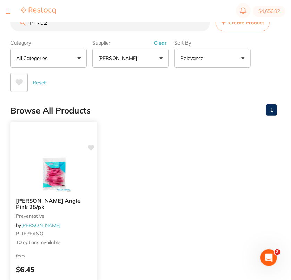
click at [31, 195] on div "TePe Angle Pink 25/pk preventative by Adam Dental P-TEPEANG 10 options available" at bounding box center [53, 222] width 87 height 60
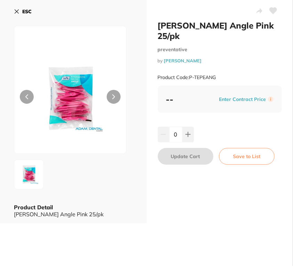
click at [27, 12] on b "ESC" at bounding box center [26, 11] width 9 height 6
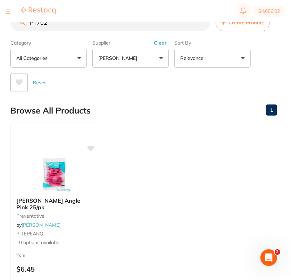
click at [126, 26] on input "PT702" at bounding box center [110, 22] width 200 height 17
paste input "CT-9889875"
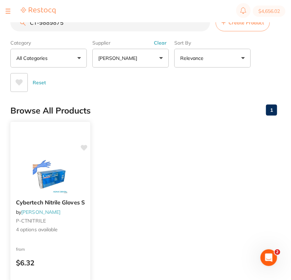
click at [39, 170] on img at bounding box center [50, 175] width 46 height 35
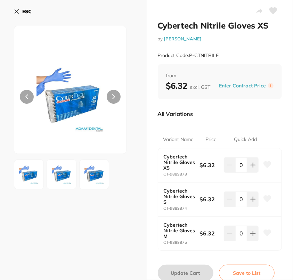
click at [265, 231] on icon at bounding box center [267, 233] width 7 height 6
click at [250, 58] on div "Product Code: P-CTNITRILE" at bounding box center [220, 55] width 125 height 17
click at [31, 11] on b "ESC" at bounding box center [26, 11] width 9 height 6
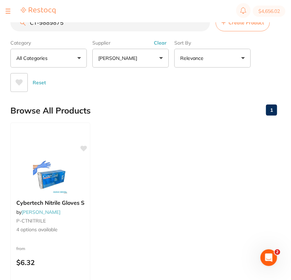
click at [118, 25] on input "CT-9889875" at bounding box center [110, 22] width 200 height 17
paste input "6"
click at [47, 162] on img at bounding box center [50, 175] width 46 height 35
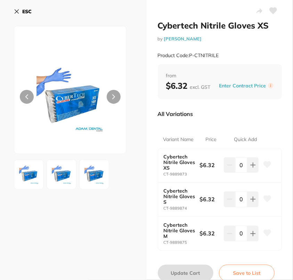
click at [270, 231] on button at bounding box center [267, 233] width 17 height 17
click at [25, 7] on button "ESC" at bounding box center [23, 12] width 18 height 12
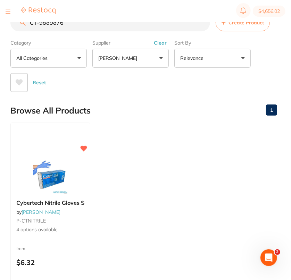
click at [109, 22] on section "$4,656.02" at bounding box center [145, 11] width 291 height 22
click at [110, 24] on input "CT-9889876" at bounding box center [110, 22] width 200 height 17
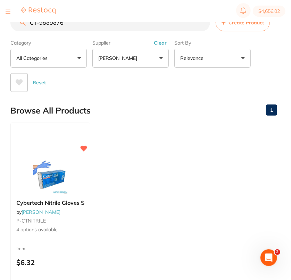
paste input "988470"
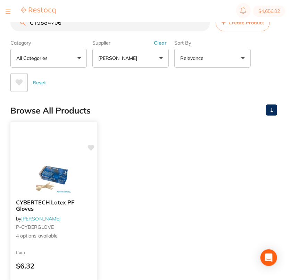
type input "CT9884706"
click at [25, 184] on div at bounding box center [53, 175] width 87 height 35
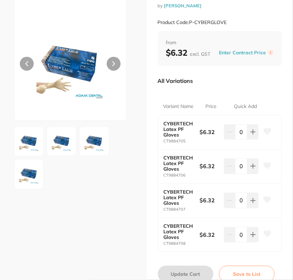
click at [267, 165] on icon at bounding box center [267, 165] width 7 height 6
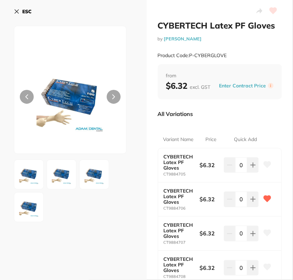
click at [19, 11] on button "ESC" at bounding box center [23, 12] width 18 height 12
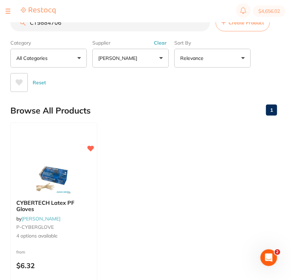
click at [133, 27] on input "CT9884706" at bounding box center [110, 22] width 200 height 17
paste input "MK20"
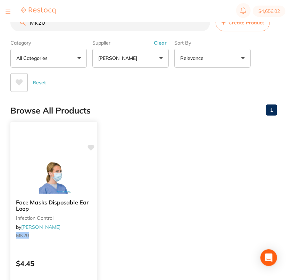
click at [91, 147] on icon at bounding box center [91, 148] width 7 height 6
click at [144, 100] on div "Browse All Products 1" at bounding box center [143, 110] width 267 height 23
click at [181, 124] on ul "Face Masks Disposable Ear Loop infection control by [PERSON_NAME] MK20 $4.45 Ad…" at bounding box center [143, 222] width 267 height 200
click at [69, 21] on section "$4,656.02" at bounding box center [145, 11] width 291 height 22
click at [75, 28] on input "MK20" at bounding box center [110, 22] width 200 height 17
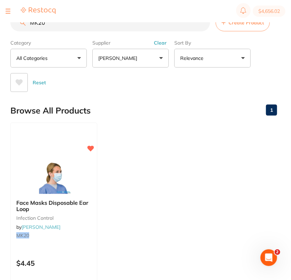
click at [75, 28] on input "MK20" at bounding box center [110, 22] width 200 height 17
paste input "UDT0168"
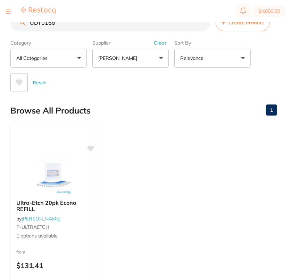
click at [48, 183] on img at bounding box center [53, 176] width 45 height 35
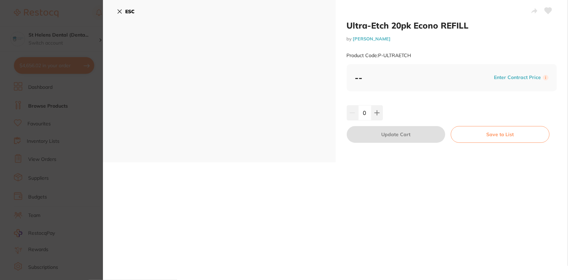
click at [124, 13] on button "ESC" at bounding box center [126, 12] width 18 height 12
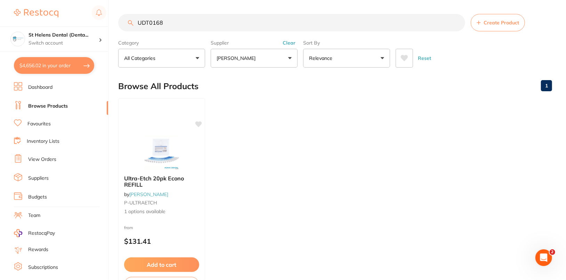
click at [211, 24] on input "UDT0168" at bounding box center [291, 22] width 347 height 17
paste input "WR107010"
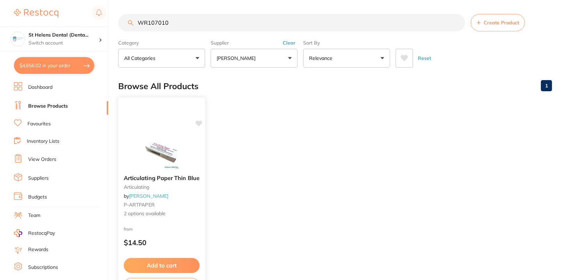
click at [185, 152] on div at bounding box center [161, 151] width 87 height 35
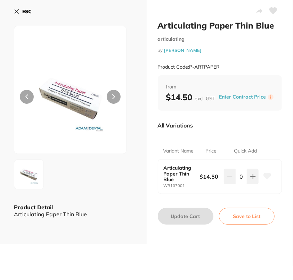
click at [26, 14] on b "ESC" at bounding box center [26, 11] width 9 height 6
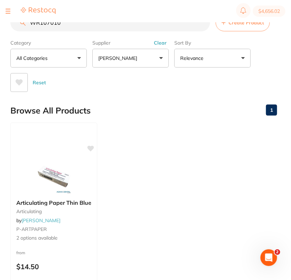
click at [77, 24] on input "WR107010" at bounding box center [110, 22] width 200 height 17
paste input "DY-PG1305-12"
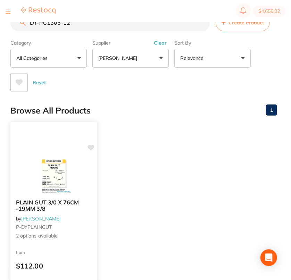
click at [52, 162] on img at bounding box center [54, 175] width 46 height 35
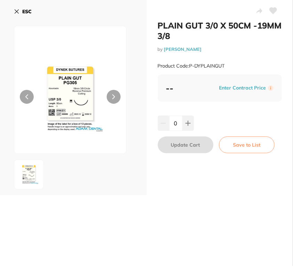
click at [27, 15] on button "ESC" at bounding box center [23, 12] width 18 height 12
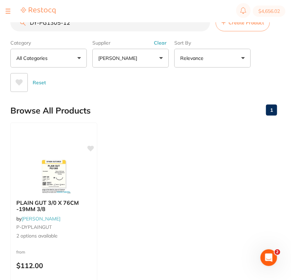
click at [130, 27] on input "DY-PG1305-12" at bounding box center [110, 22] width 200 height 17
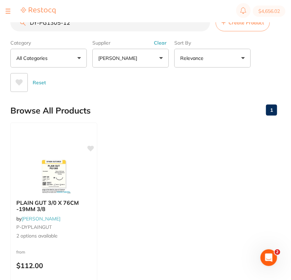
click at [130, 27] on input "DY-PG1305-12" at bounding box center [110, 22] width 200 height 17
paste input "PT70"
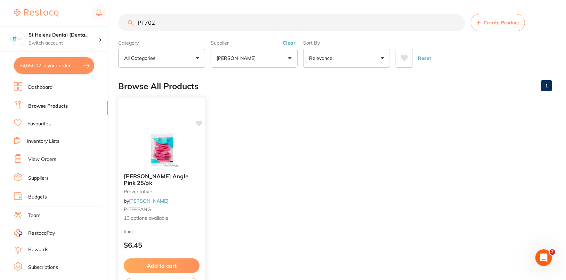
click at [157, 160] on img at bounding box center [162, 149] width 46 height 35
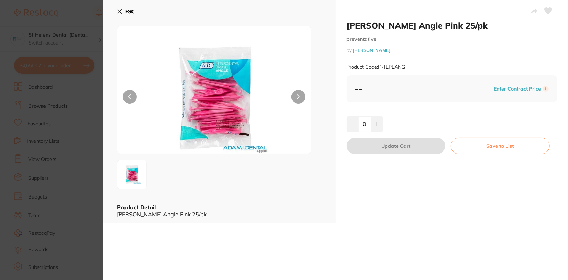
click at [136, 14] on div "ESC" at bounding box center [219, 16] width 205 height 20
click at [127, 15] on button "ESC" at bounding box center [126, 12] width 18 height 12
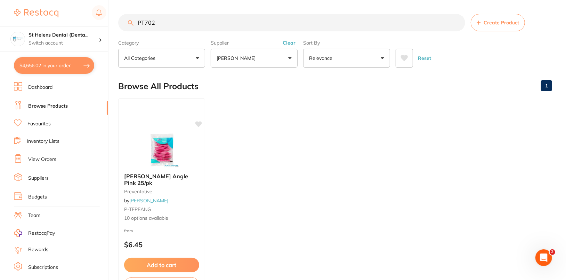
click at [291, 28] on input "PT702" at bounding box center [291, 22] width 347 height 17
paste input "CT-9889876"
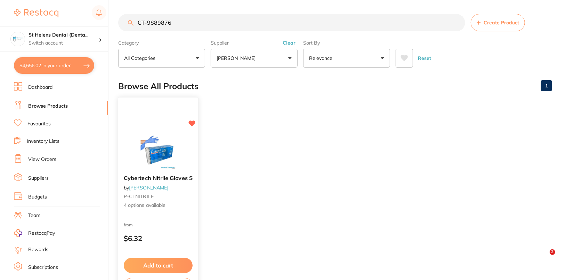
type input "CT-9889876"
click at [158, 134] on img at bounding box center [158, 151] width 46 height 35
